Goal: Task Accomplishment & Management: Manage account settings

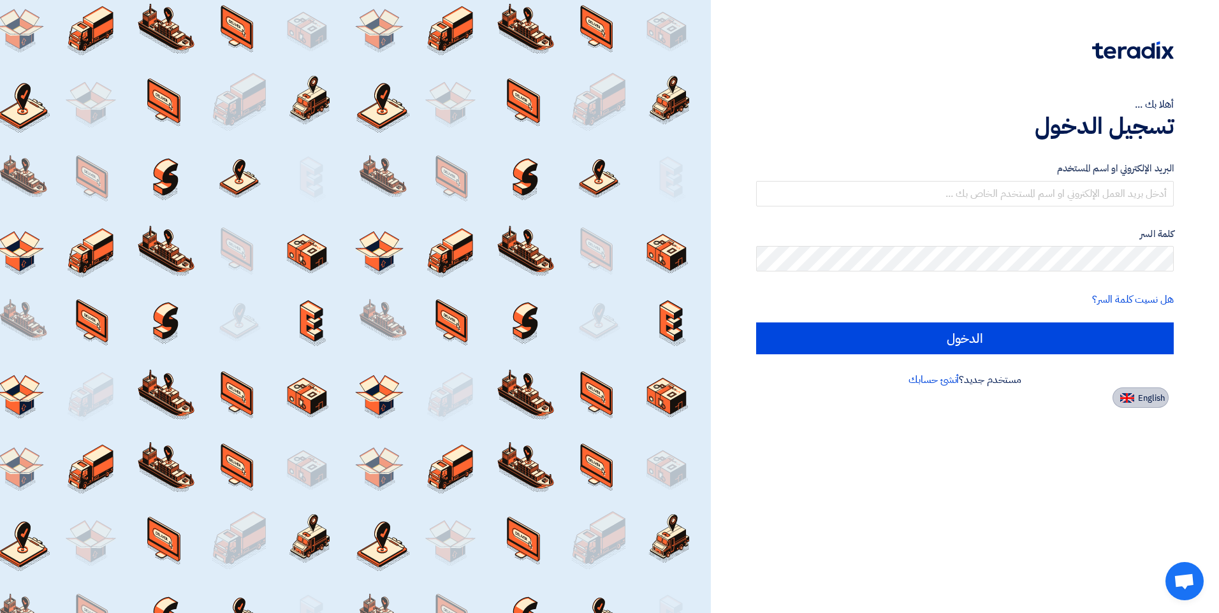
click at [1145, 400] on span "English" at bounding box center [1151, 398] width 27 height 9
type input "Sign in"
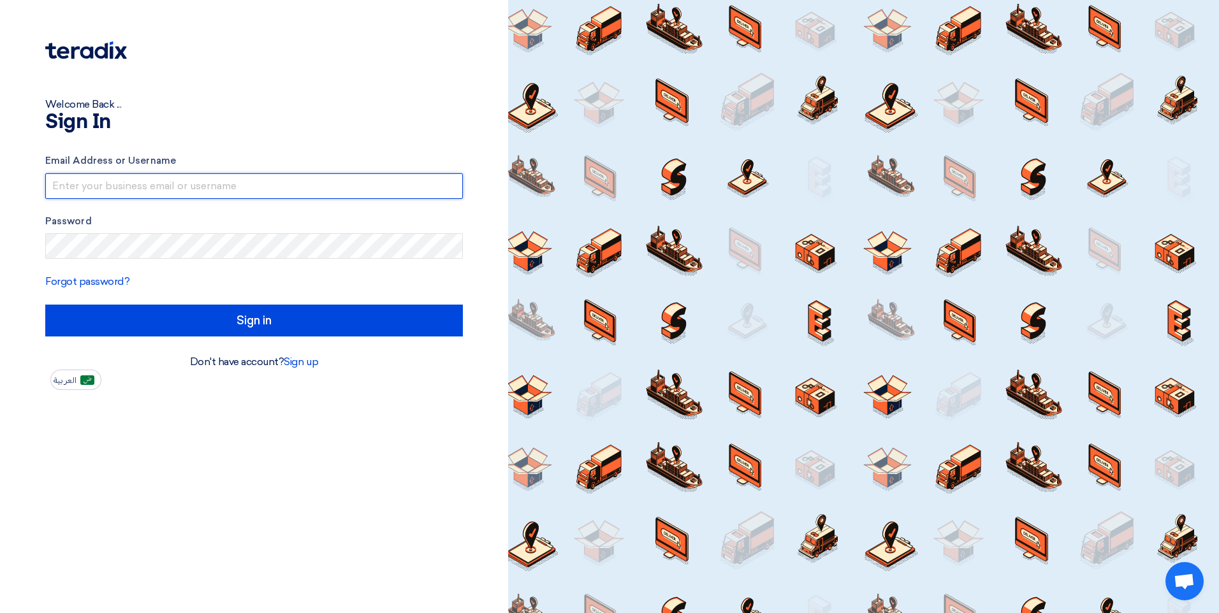
click at [280, 186] on input "text" at bounding box center [254, 186] width 418 height 26
type input "[EMAIL_ADDRESS][DOMAIN_NAME]"
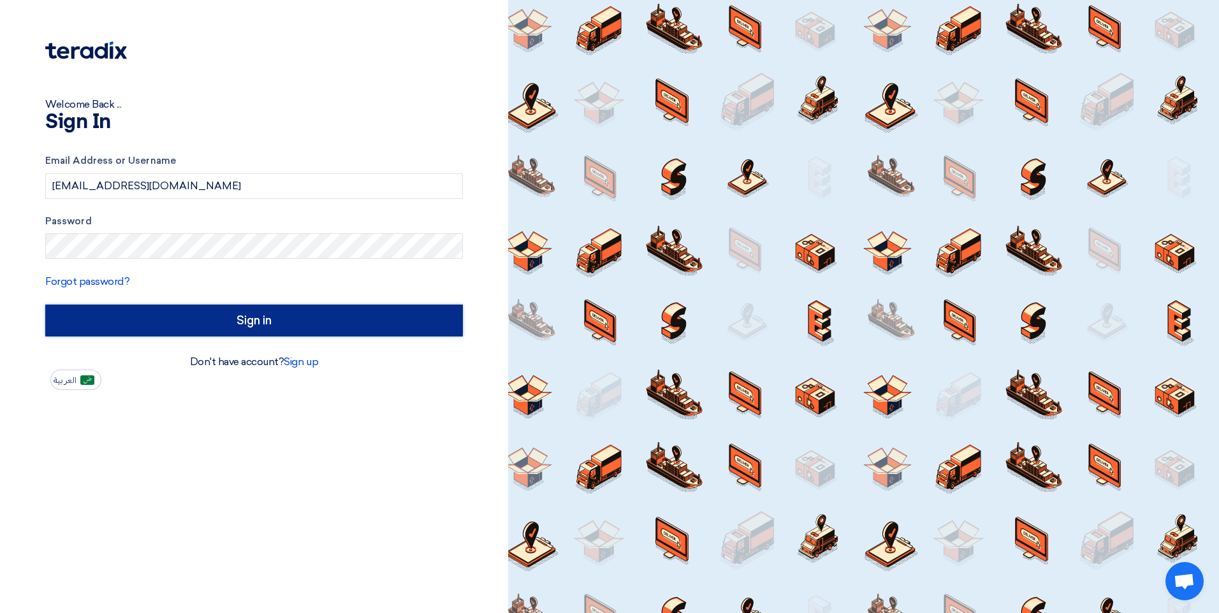
click at [203, 318] on input "Sign in" at bounding box center [254, 321] width 418 height 32
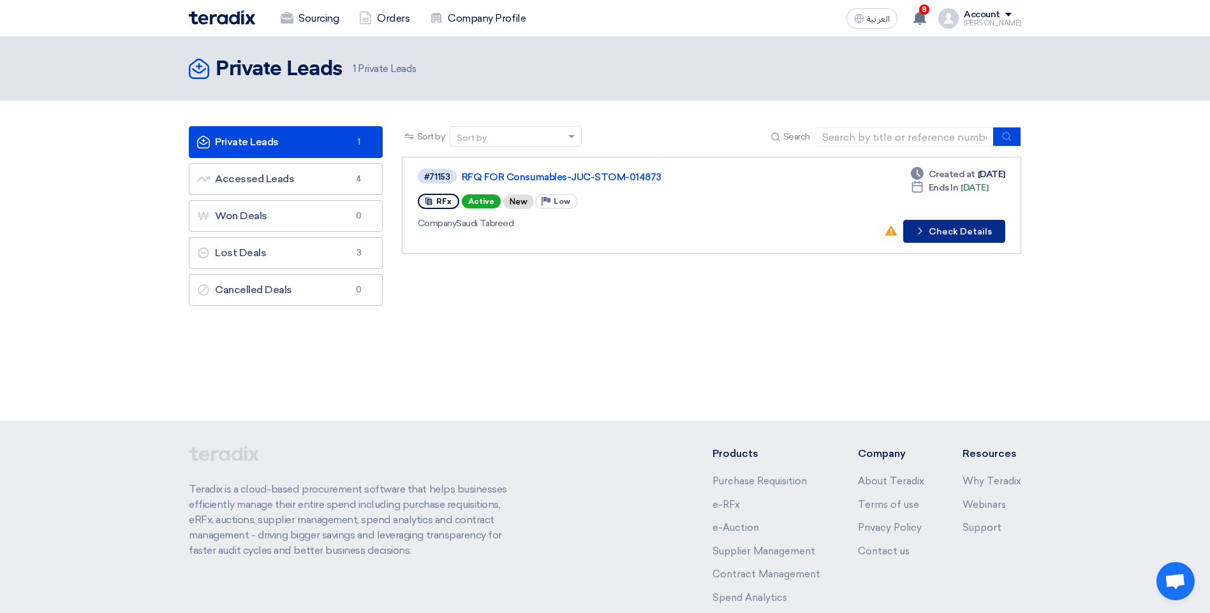
click at [914, 235] on button "Check details Check Details" at bounding box center [954, 231] width 102 height 23
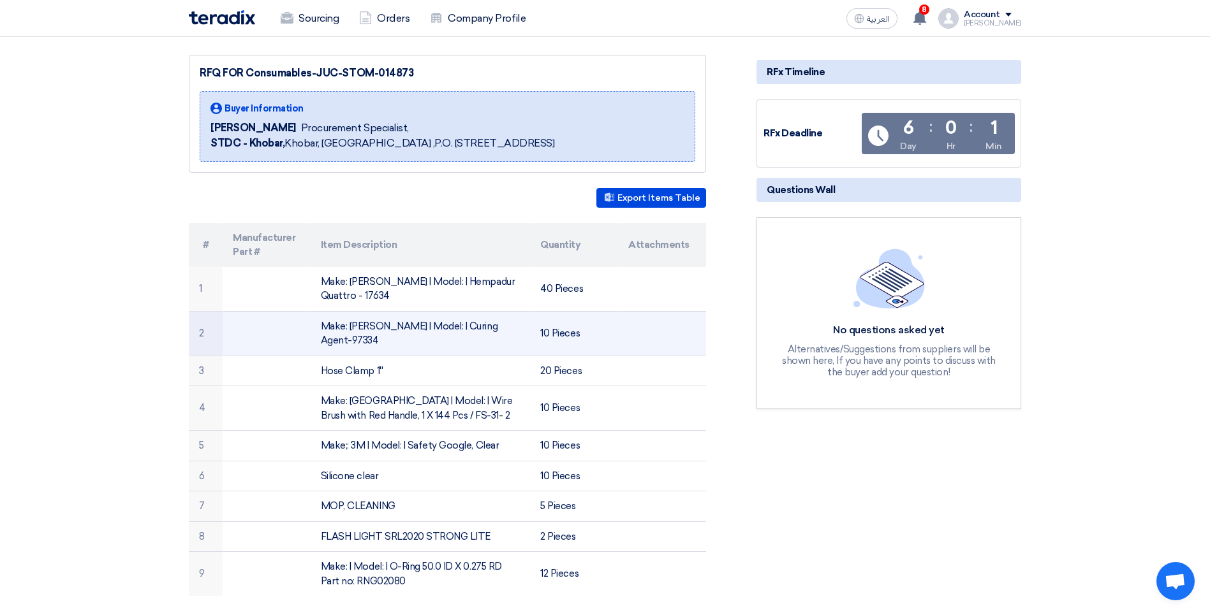
scroll to position [191, 0]
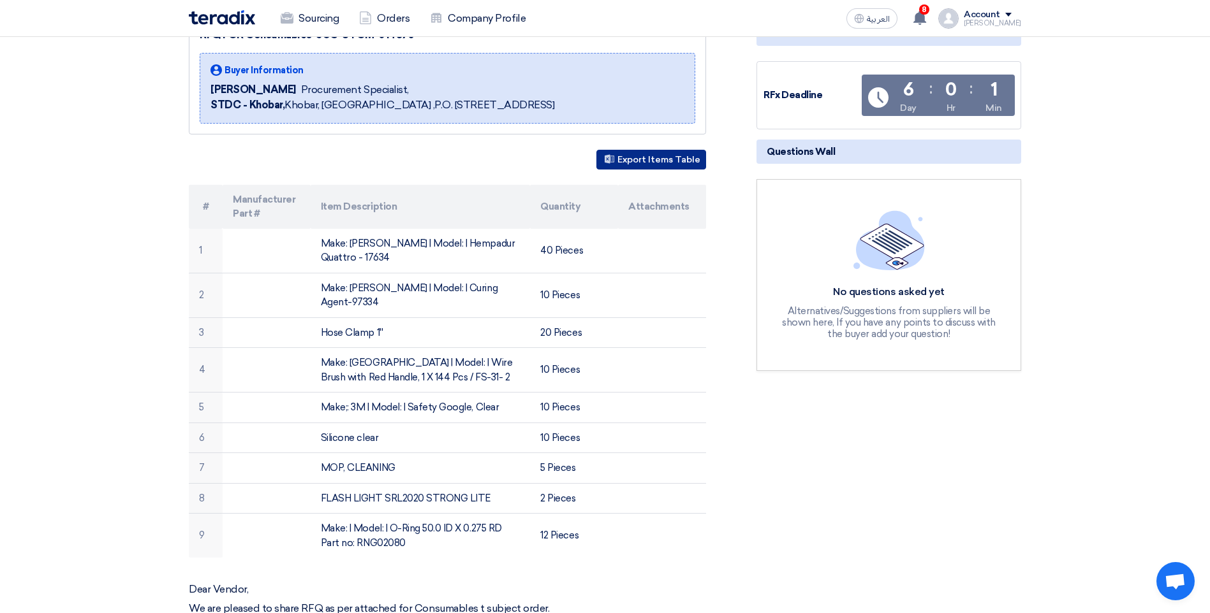
click at [657, 150] on button "Export Items Table" at bounding box center [651, 160] width 110 height 20
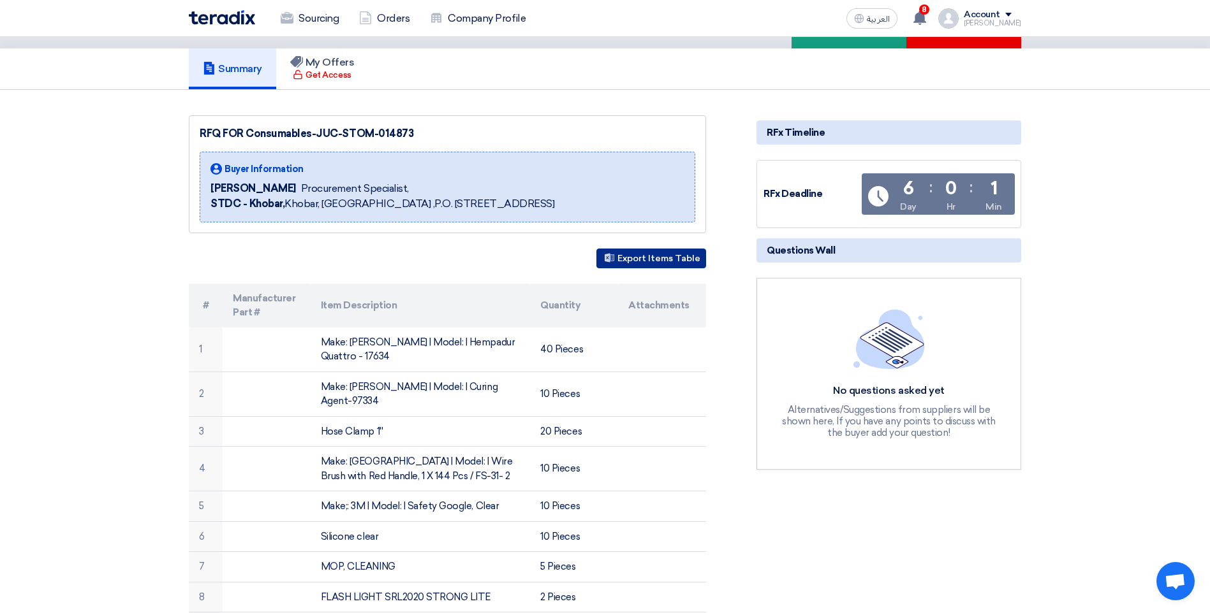
scroll to position [0, 0]
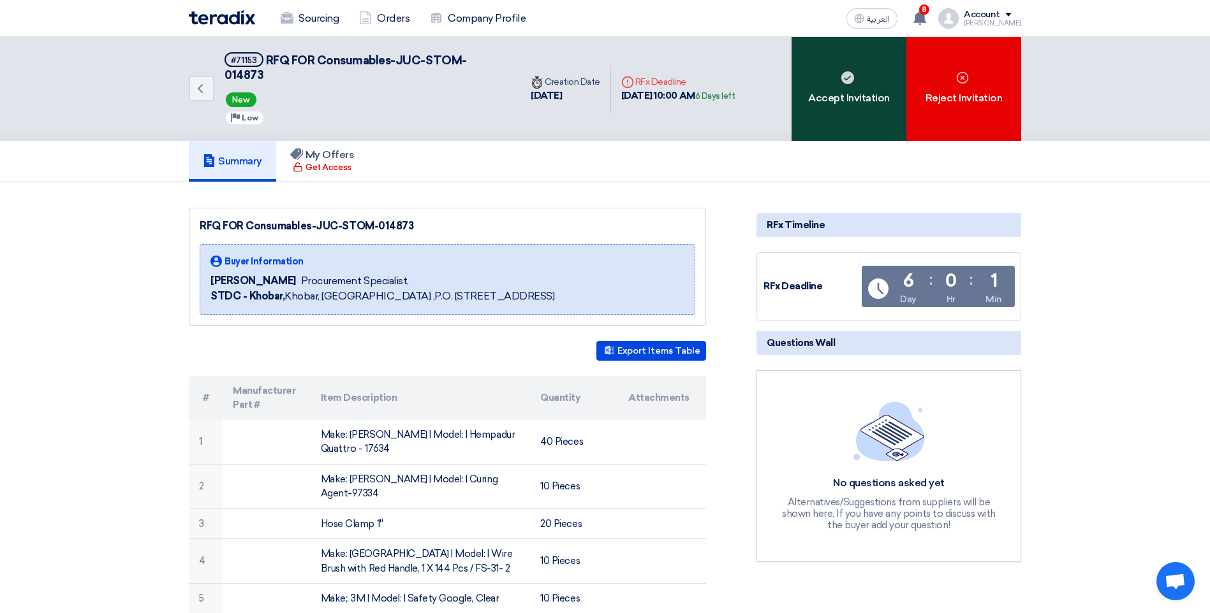
click at [847, 80] on div "Accept Invitation" at bounding box center [848, 89] width 115 height 104
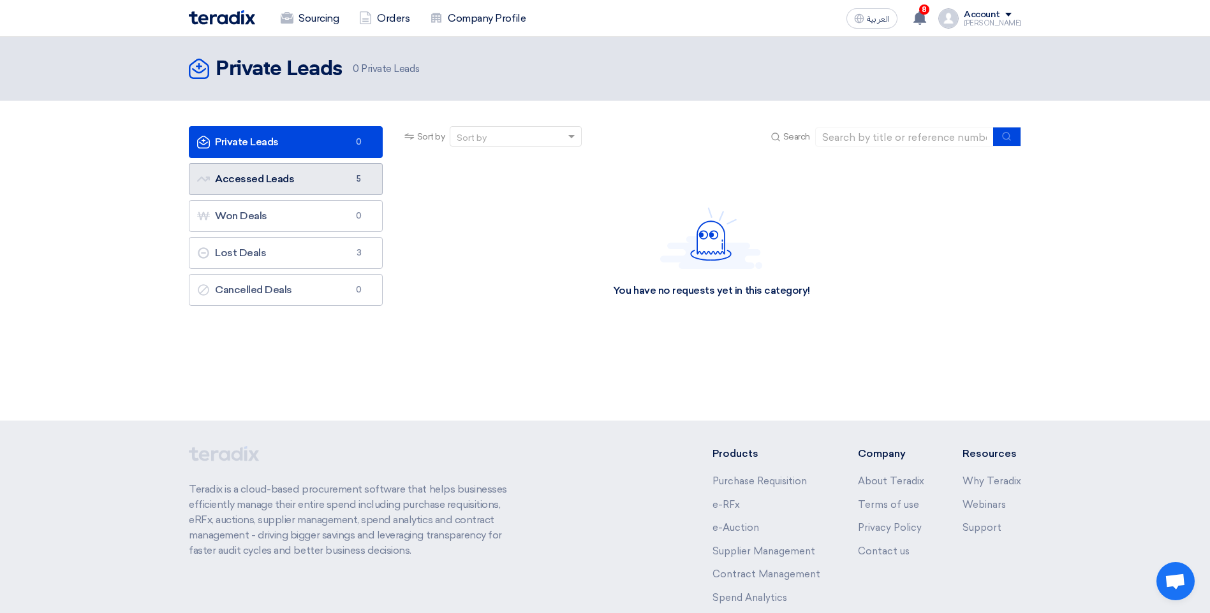
click at [307, 175] on link "Accessed Leads Accessed Leads 5" at bounding box center [286, 179] width 194 height 32
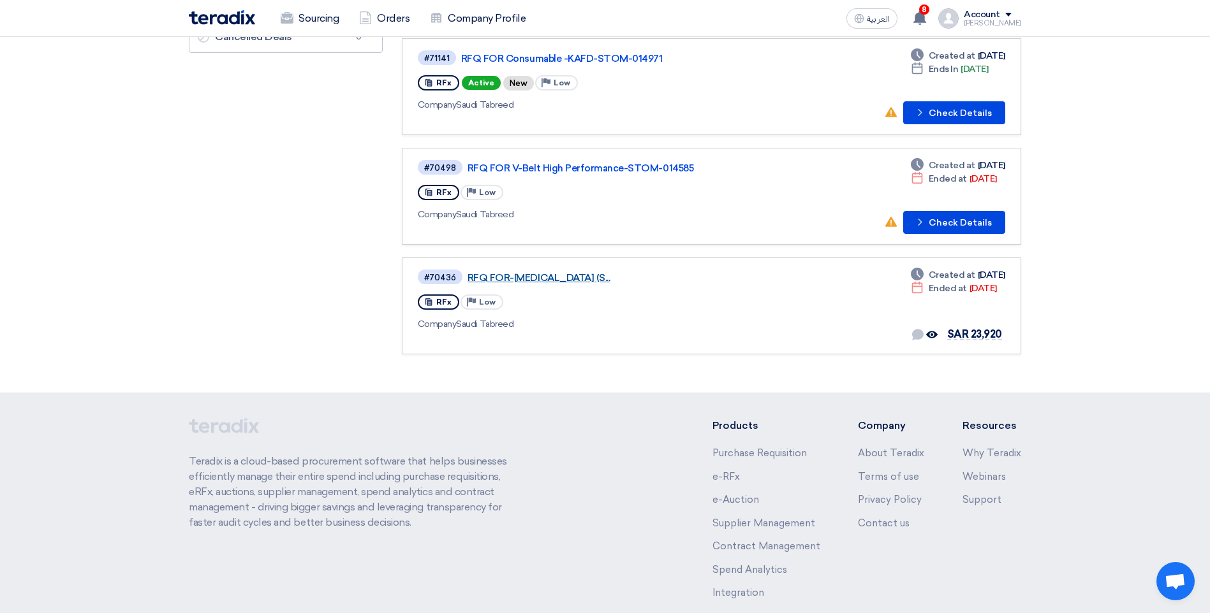
scroll to position [255, 0]
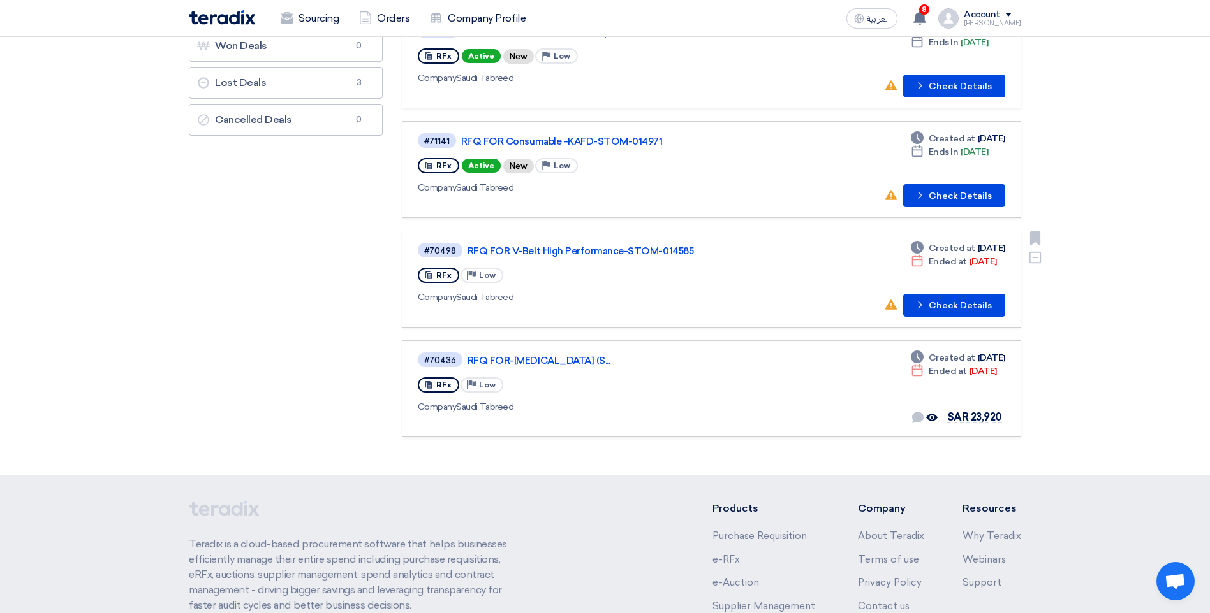
click at [1035, 271] on div "Bookmark Dismiss" at bounding box center [1030, 275] width 18 height 89
drag, startPoint x: 1034, startPoint y: 260, endPoint x: 1028, endPoint y: 295, distance: 34.9
click at [1028, 295] on div "Bookmark Dismiss" at bounding box center [1030, 275] width 18 height 89
click at [1030, 282] on div "Bookmark Dismiss" at bounding box center [1030, 275] width 18 height 89
click at [552, 361] on link "RFQ FOR-[MEDICAL_DATA] (S..." at bounding box center [626, 360] width 319 height 11
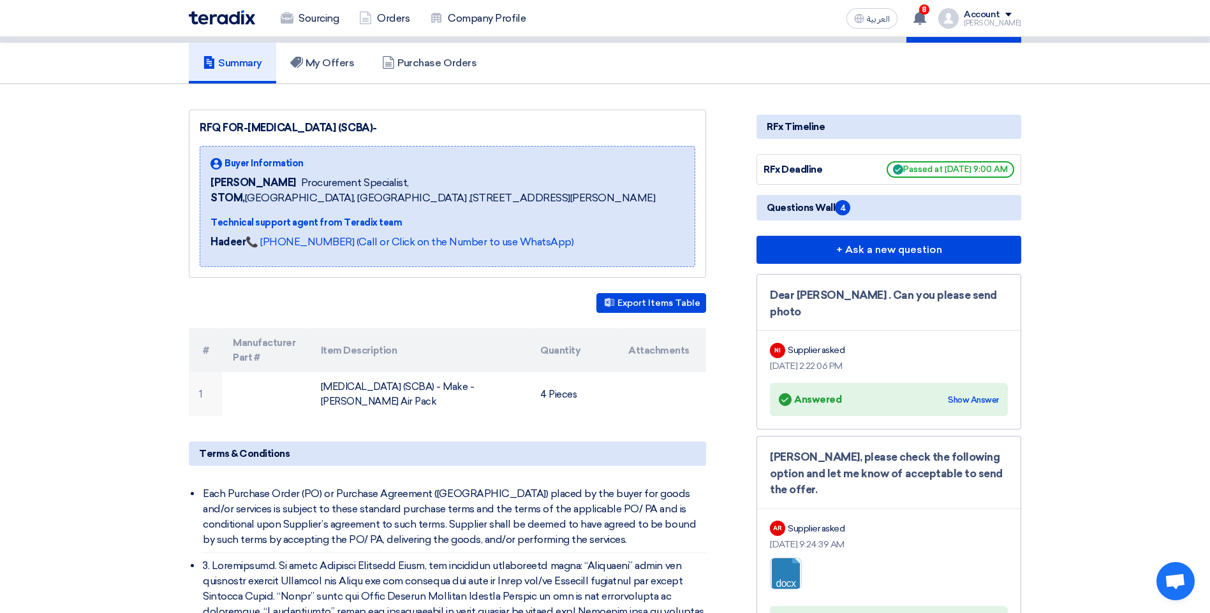
scroll to position [64, 0]
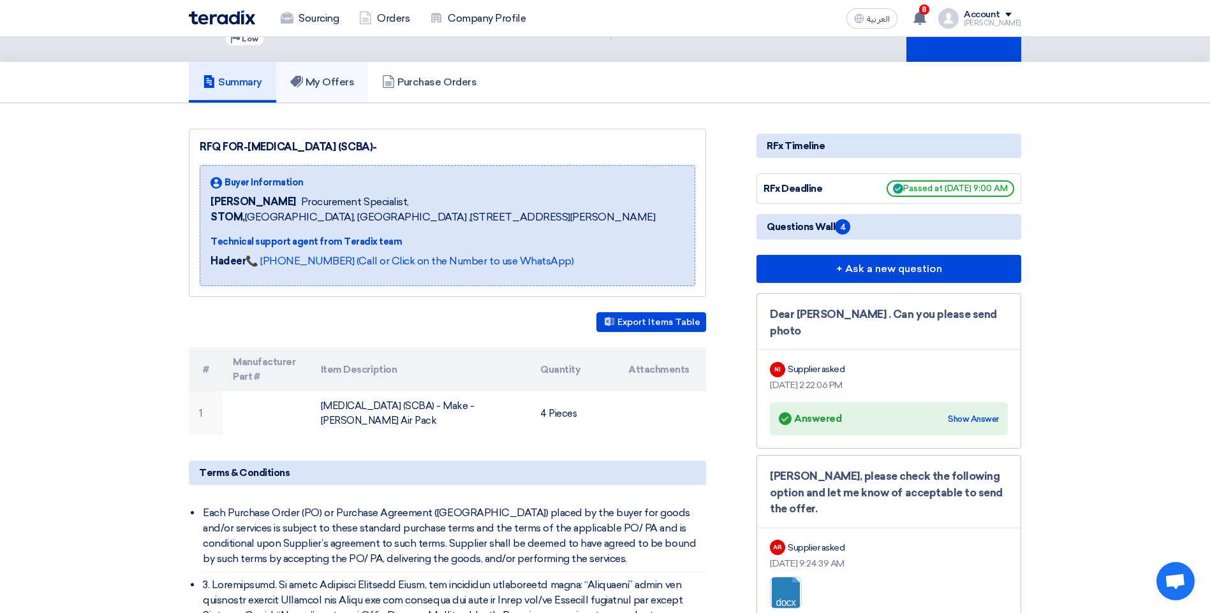
click at [337, 89] on h5 "My Offers" at bounding box center [322, 82] width 64 height 13
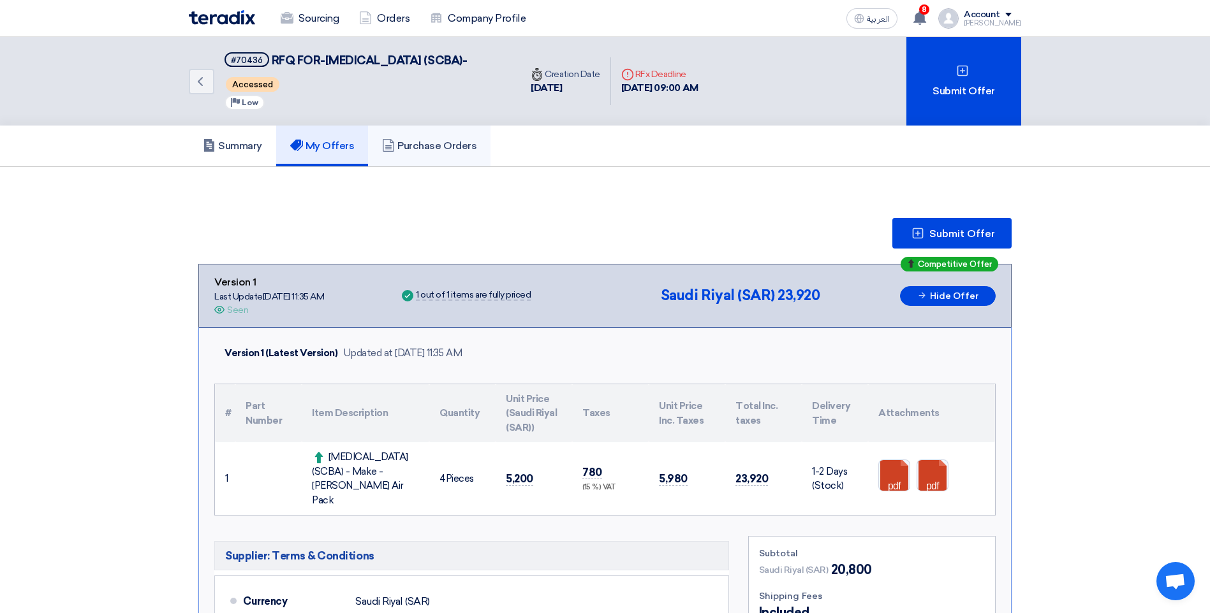
click at [421, 166] on link "Purchase Orders" at bounding box center [429, 146] width 122 height 41
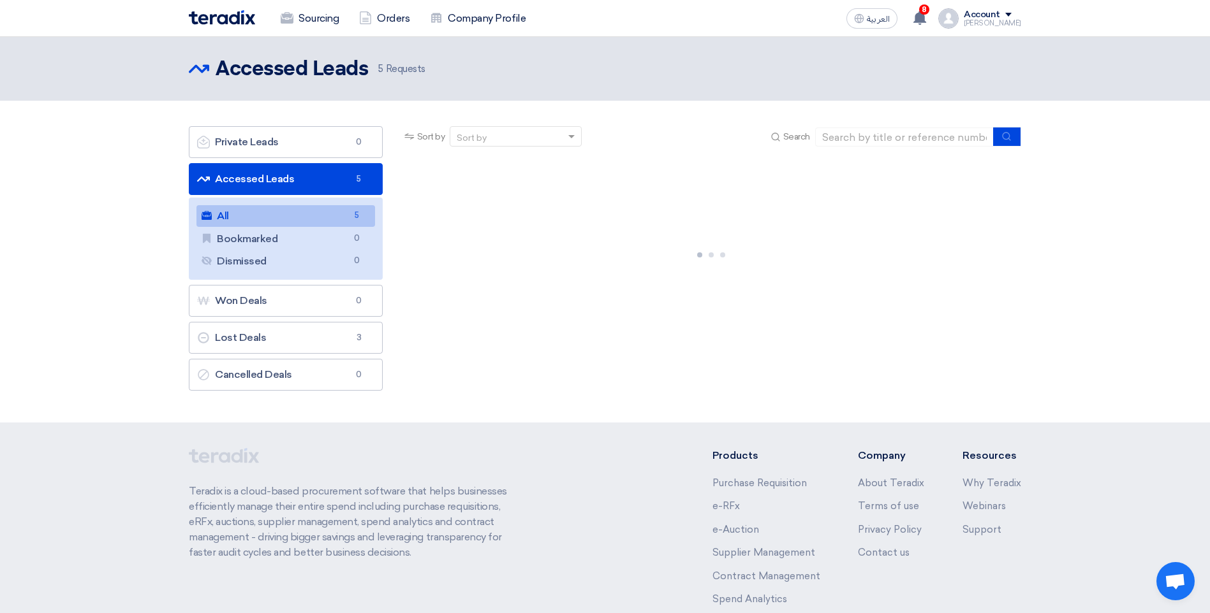
click at [287, 220] on link "All All 5" at bounding box center [285, 216] width 179 height 22
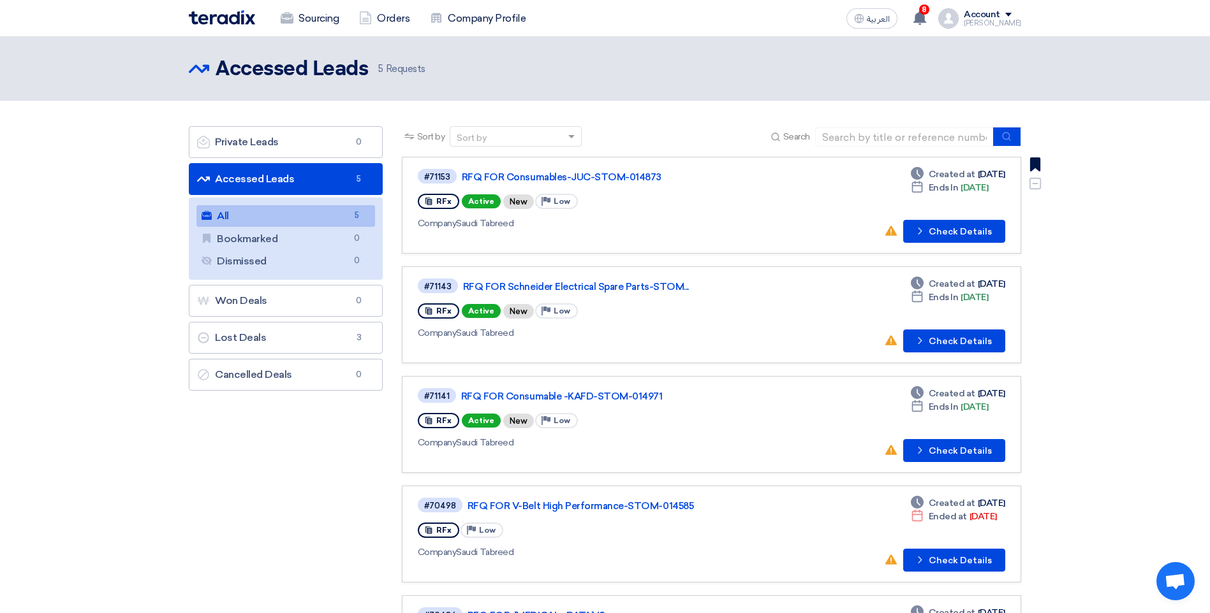
drag, startPoint x: 1029, startPoint y: 186, endPoint x: 1034, endPoint y: 170, distance: 16.6
